Goal: Download file/media

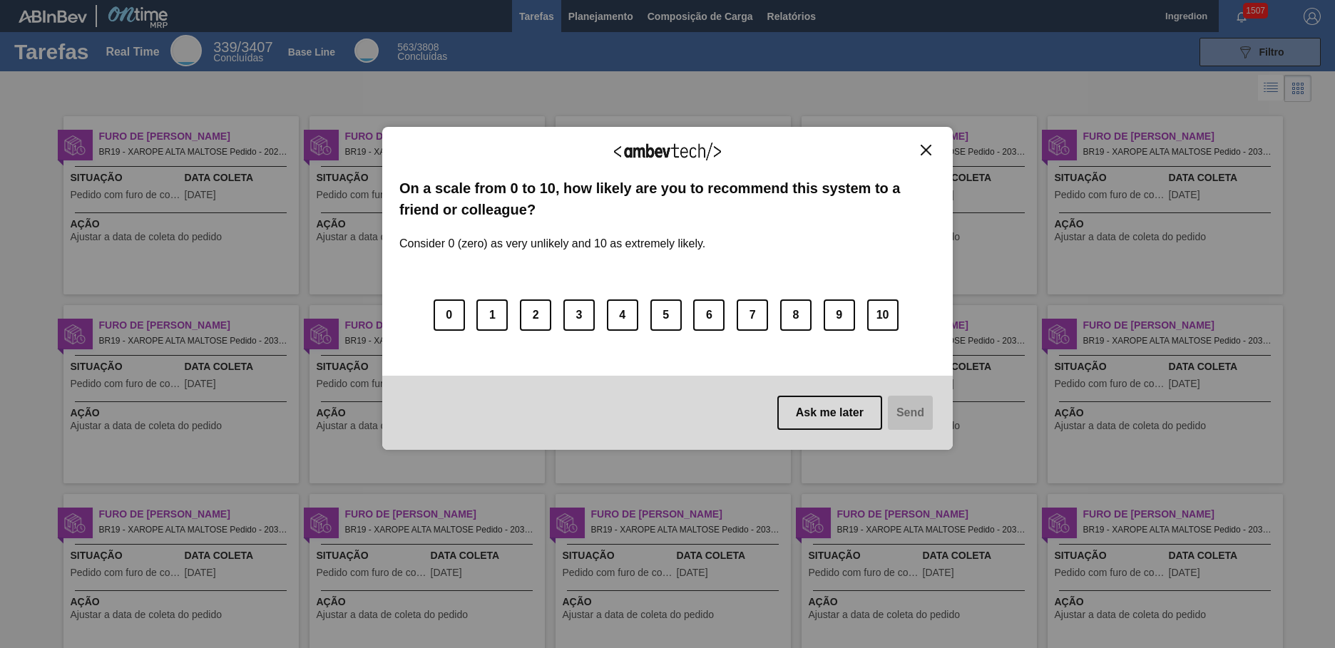
click at [926, 150] on img "Close" at bounding box center [926, 150] width 11 height 11
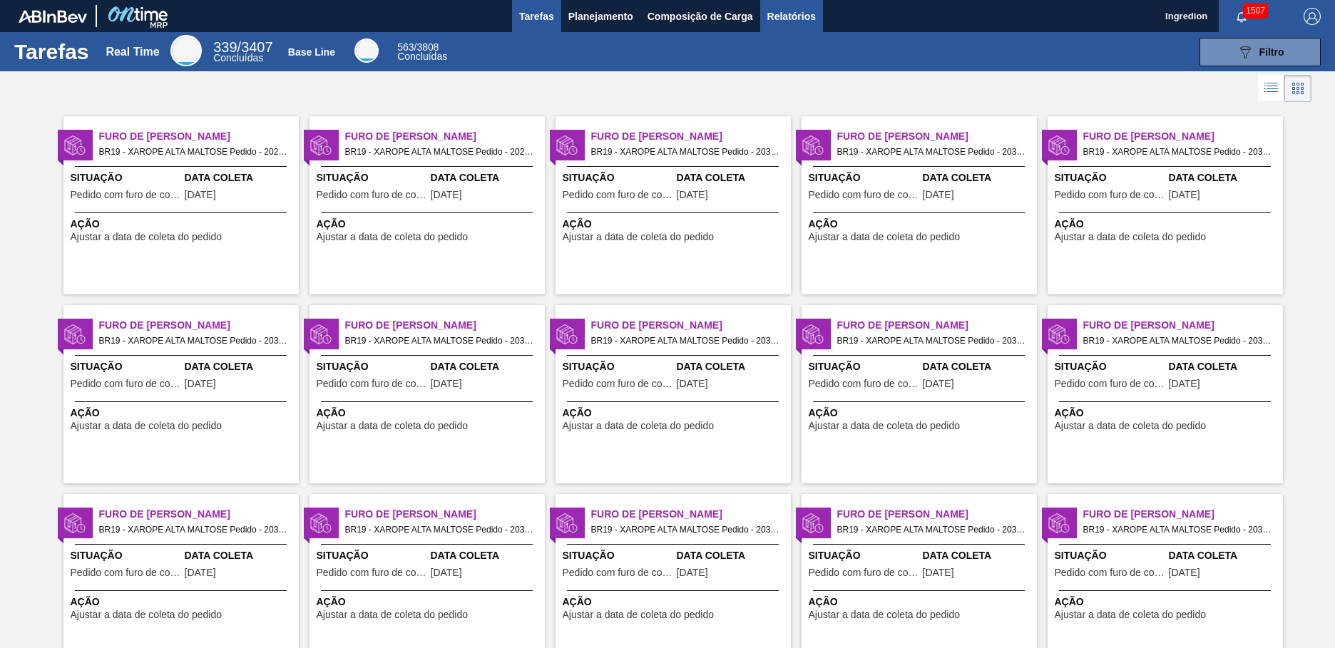
click at [790, 16] on span "Relatórios" at bounding box center [792, 16] width 49 height 17
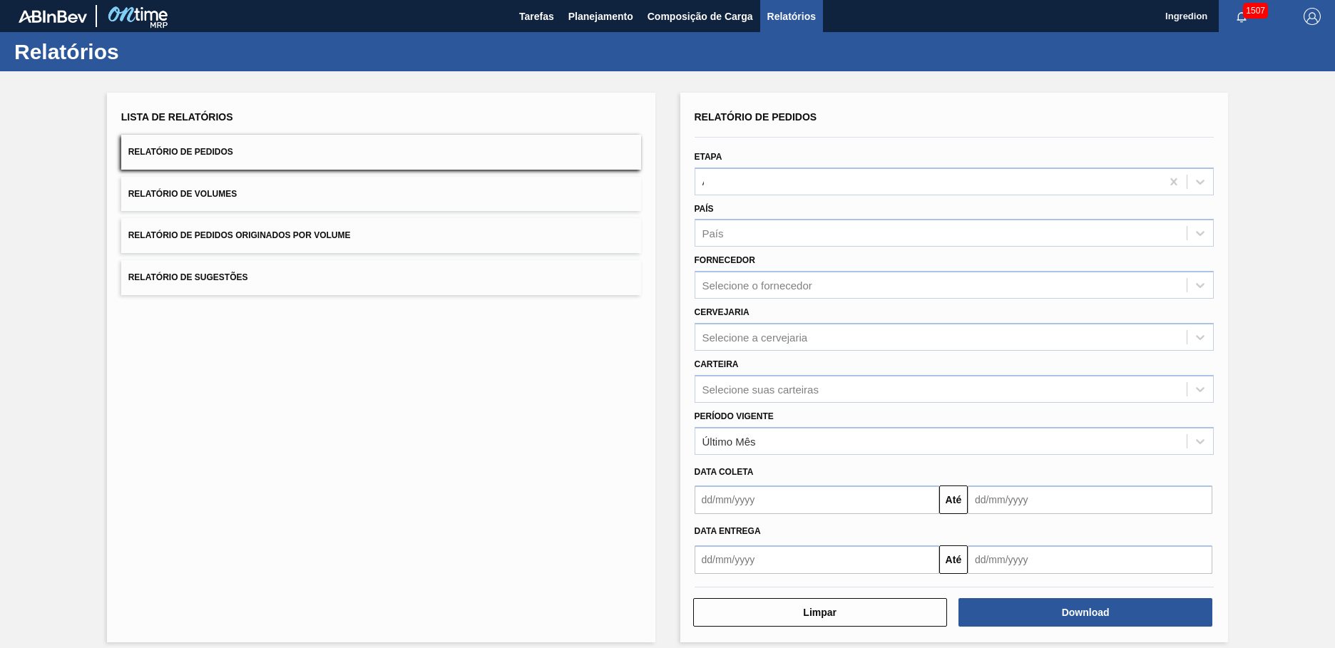
type input "Aguardando Faturamento"
type input "Xarope"
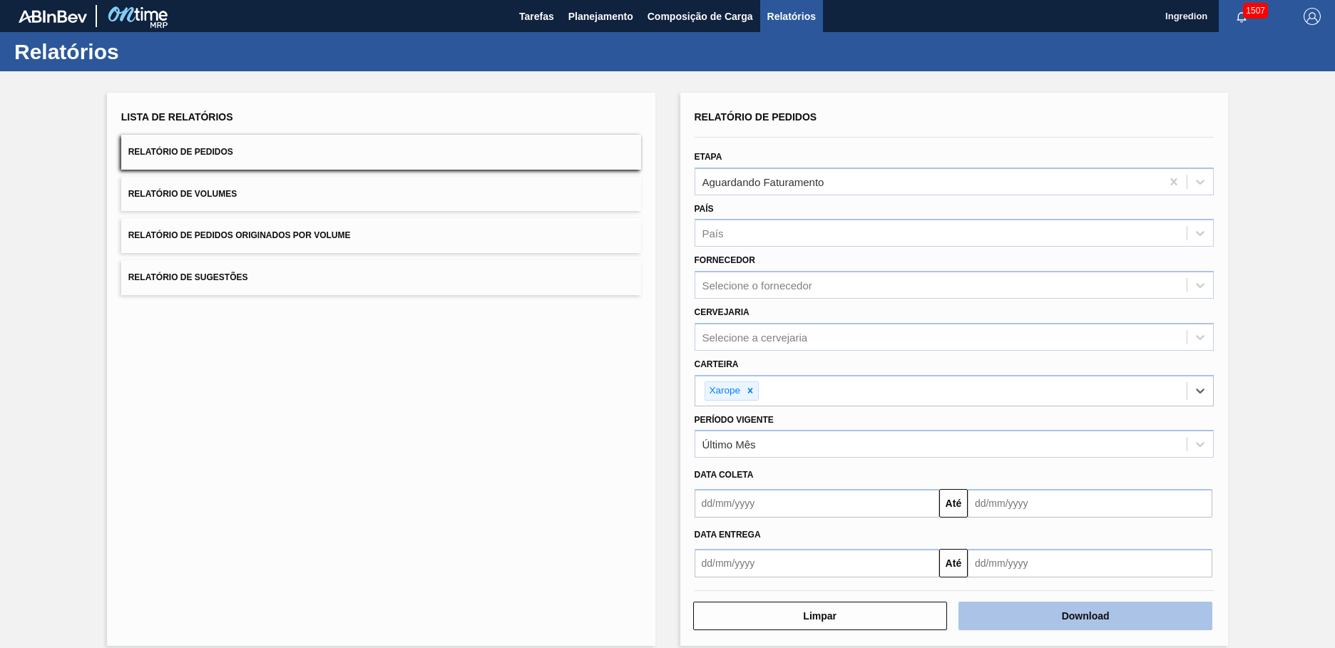
click at [1084, 616] on button "Download" at bounding box center [1086, 616] width 254 height 29
